Goal: Task Accomplishment & Management: Use online tool/utility

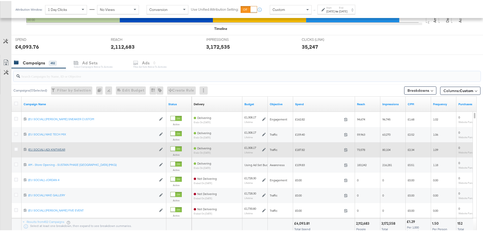
scroll to position [203, 0]
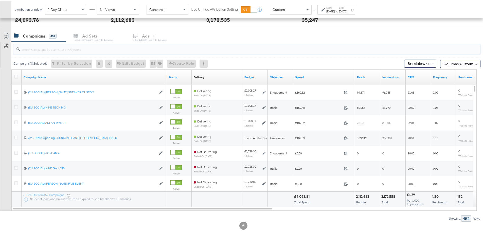
click at [51, 46] on input "search" at bounding box center [228, 46] width 417 height 10
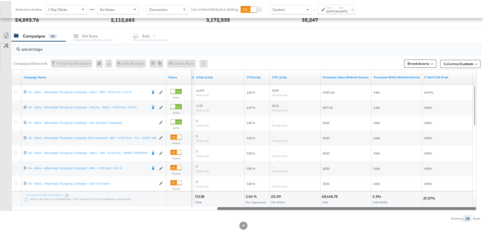
drag, startPoint x: 232, startPoint y: 209, endPoint x: 472, endPoint y: 206, distance: 240.2
click at [472, 206] on div at bounding box center [346, 207] width 259 height 4
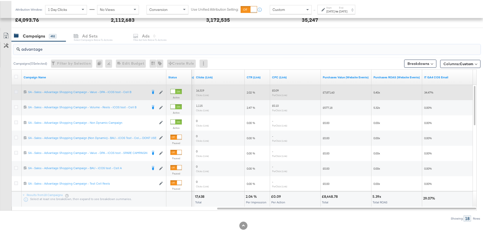
type input "advantage"
click at [15, 90] on icon at bounding box center [16, 91] width 4 height 4
click at [0, 0] on input "checkbox" at bounding box center [0, 0] width 0 height 0
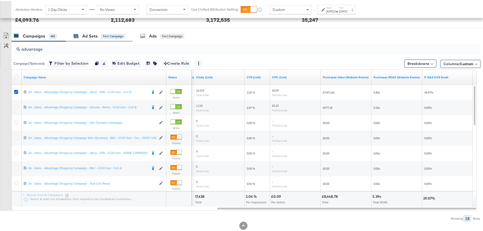
click at [84, 37] on div "Ad Sets" at bounding box center [89, 35] width 15 height 6
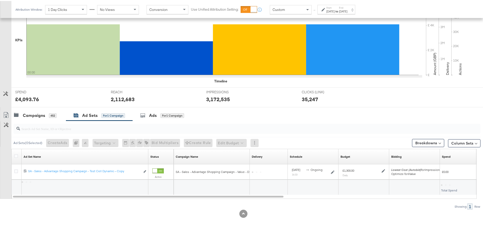
scroll to position [123, 0]
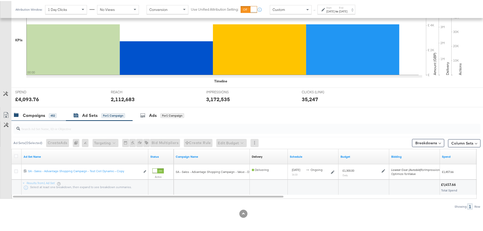
click at [43, 114] on div "Campaigns" at bounding box center [34, 114] width 22 height 6
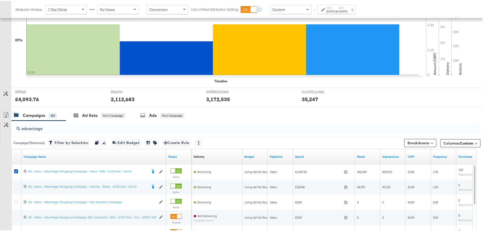
scroll to position [203, 0]
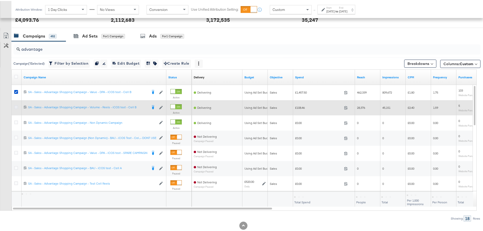
click at [16, 106] on icon at bounding box center [16, 106] width 4 height 4
click at [0, 0] on input "checkbox" at bounding box center [0, 0] width 0 height 0
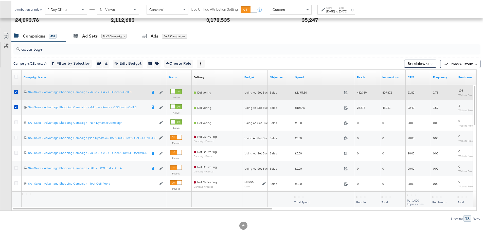
click at [18, 89] on div at bounding box center [16, 91] width 5 height 5
click at [17, 89] on icon at bounding box center [16, 91] width 4 height 4
click at [0, 0] on input "checkbox" at bounding box center [0, 0] width 0 height 0
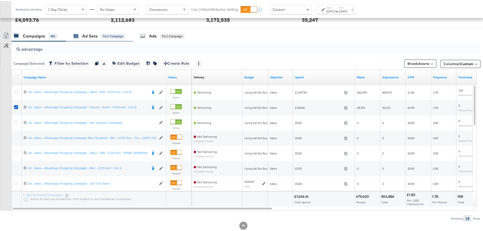
click at [96, 36] on div "Ad Sets" at bounding box center [89, 35] width 15 height 6
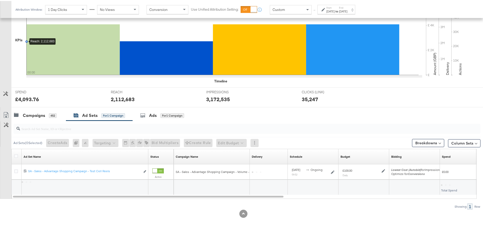
scroll to position [123, 0]
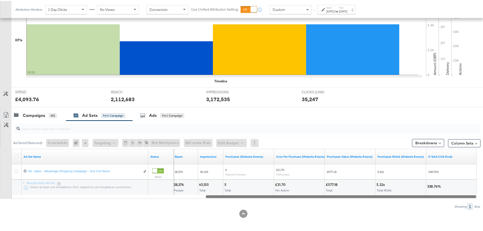
drag, startPoint x: 214, startPoint y: 196, endPoint x: 468, endPoint y: 195, distance: 253.3
click at [468, 195] on div at bounding box center [340, 195] width 270 height 4
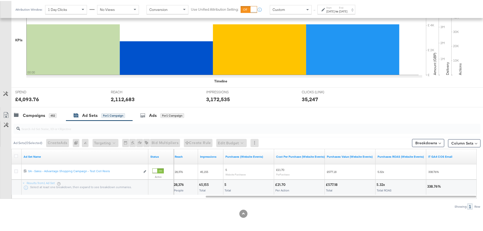
click at [339, 10] on strong "to" at bounding box center [336, 10] width 4 height 4
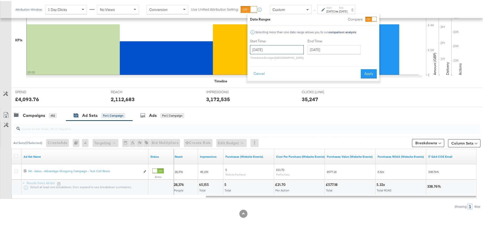
click at [288, 49] on input "[DATE]" at bounding box center [277, 48] width 54 height 9
click at [255, 95] on td "21" at bounding box center [255, 95] width 9 height 7
type input "[DATE]"
click at [368, 68] on button "Apply" at bounding box center [367, 72] width 16 height 9
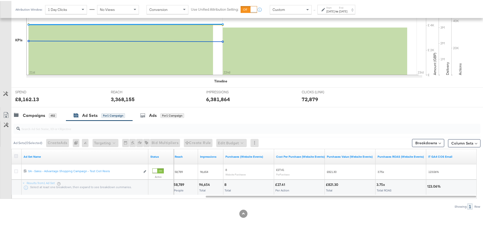
click at [17, 156] on icon at bounding box center [16, 155] width 4 height 4
click at [0, 0] on input "checkbox" at bounding box center [0, 0] width 0 height 0
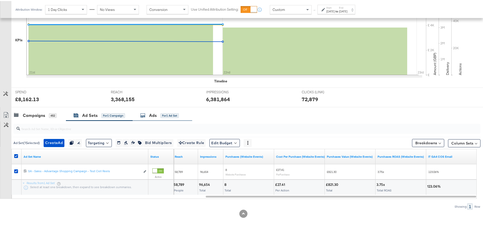
click at [144, 117] on div "Ads for 1 Ad Set" at bounding box center [162, 114] width 60 height 11
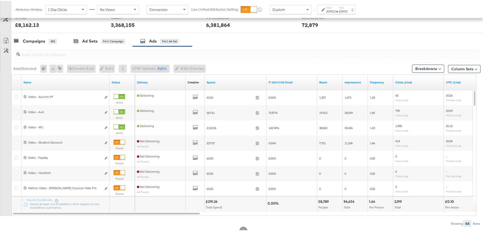
scroll to position [215, 0]
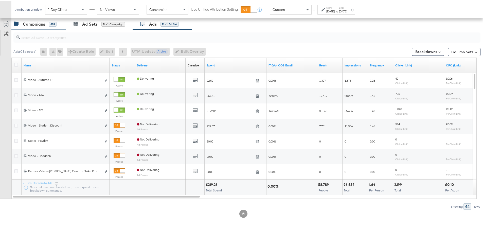
click at [33, 26] on div "Campaigns" at bounding box center [34, 23] width 22 height 6
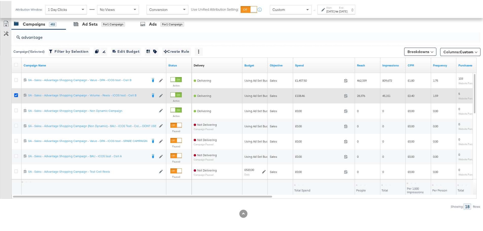
click at [15, 95] on icon at bounding box center [16, 94] width 4 height 4
click at [0, 0] on input "checkbox" at bounding box center [0, 0] width 0 height 0
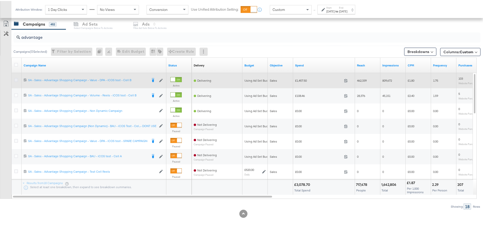
click at [16, 78] on icon at bounding box center [16, 79] width 4 height 4
click at [0, 0] on input "checkbox" at bounding box center [0, 0] width 0 height 0
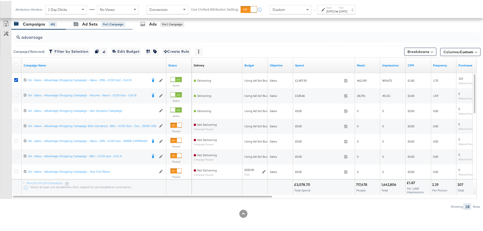
click at [91, 26] on div "Ad Sets for 1 Campaign" at bounding box center [99, 23] width 67 height 11
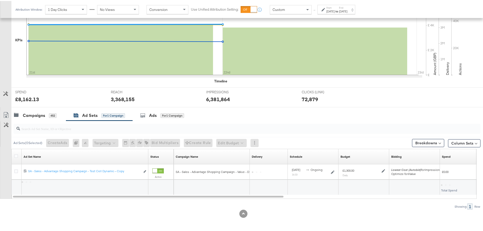
scroll to position [123, 0]
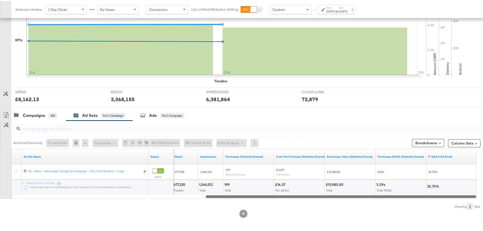
drag, startPoint x: 174, startPoint y: 195, endPoint x: 447, endPoint y: 218, distance: 273.6
click at [447, 218] on div "KPIs Performance & KPIs Customize KPIs ✔ Clicks (Link) ✔ Reach ✔ Impressions ✔ …" at bounding box center [243, 104] width 486 height 254
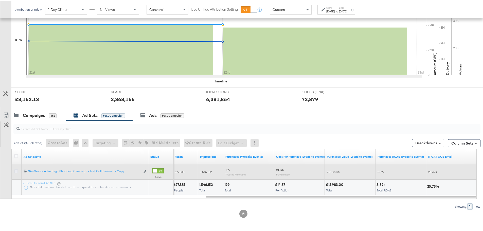
click at [16, 170] on icon at bounding box center [16, 170] width 4 height 4
click at [0, 0] on input "checkbox" at bounding box center [0, 0] width 0 height 0
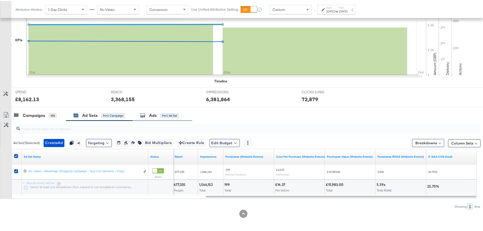
click at [167, 112] on div "for 1 Ad Set" at bounding box center [169, 114] width 18 height 5
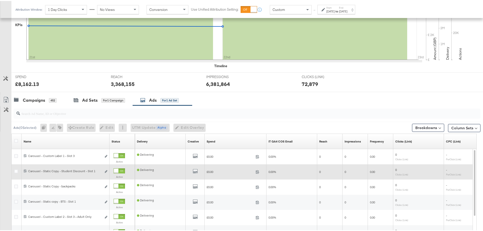
scroll to position [215, 0]
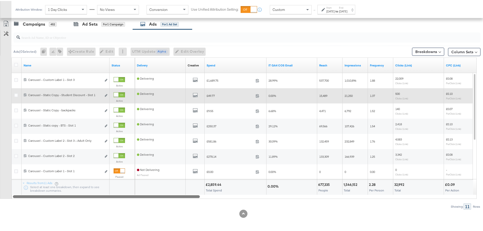
drag, startPoint x: 144, startPoint y: 194, endPoint x: 112, endPoint y: 218, distance: 39.3
click at [112, 218] on div "KPIs Performance & KPIs Customize KPIs ✔ Clicks (Link) ✔ Reach ✔ Impressions ✔ …" at bounding box center [243, 57] width 486 height 345
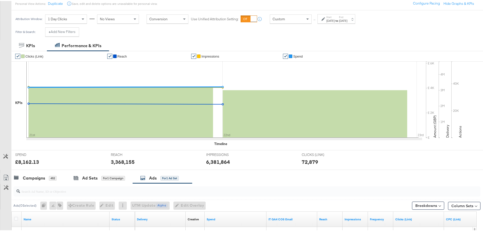
scroll to position [76, 0]
